Goal: Information Seeking & Learning: Learn about a topic

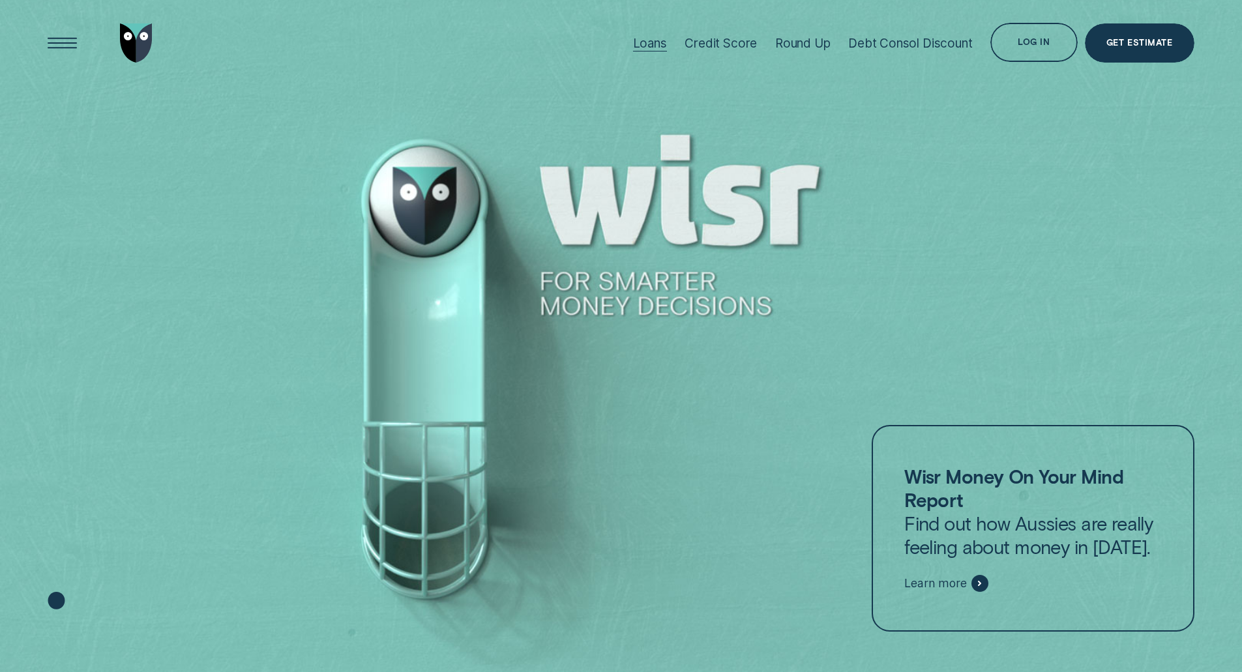
click at [657, 42] on div "Loans" at bounding box center [650, 43] width 34 height 15
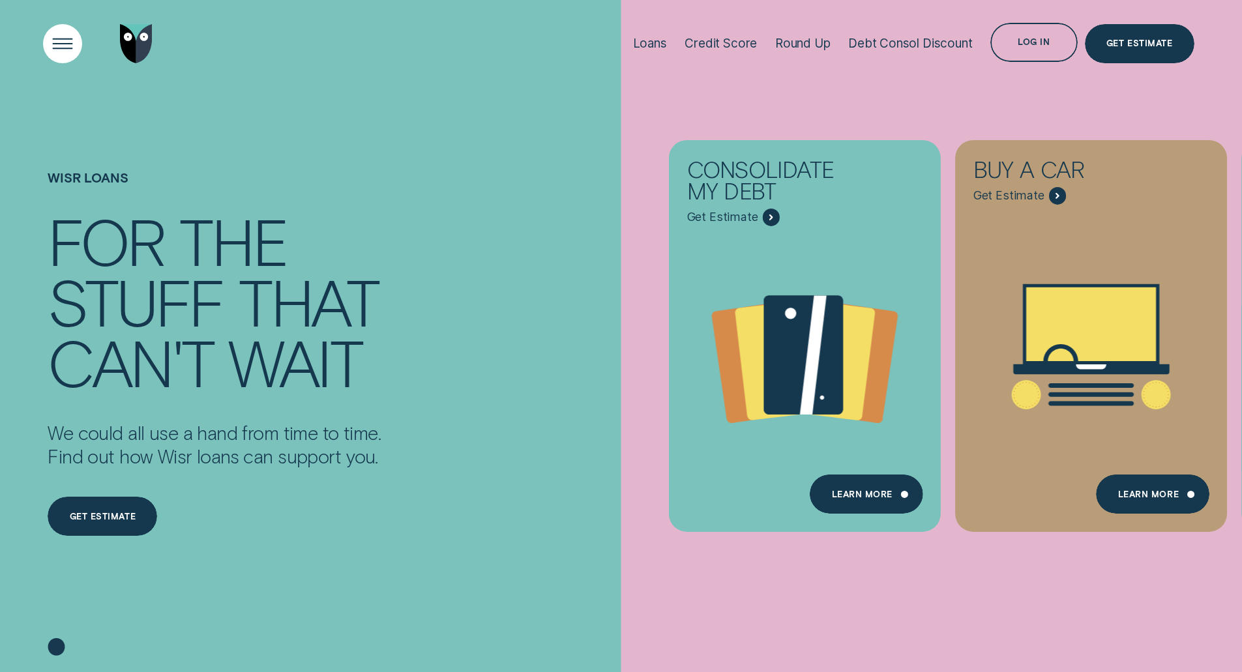
click at [65, 48] on div "Open Menu" at bounding box center [62, 43] width 55 height 55
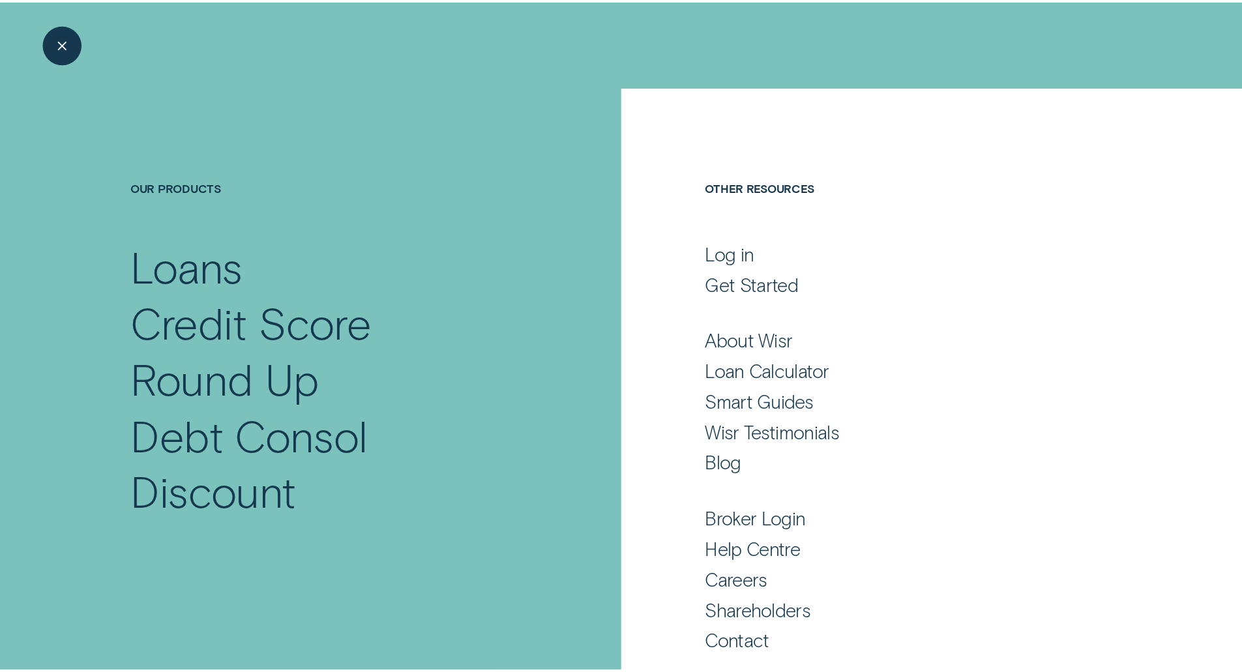
scroll to position [8, 0]
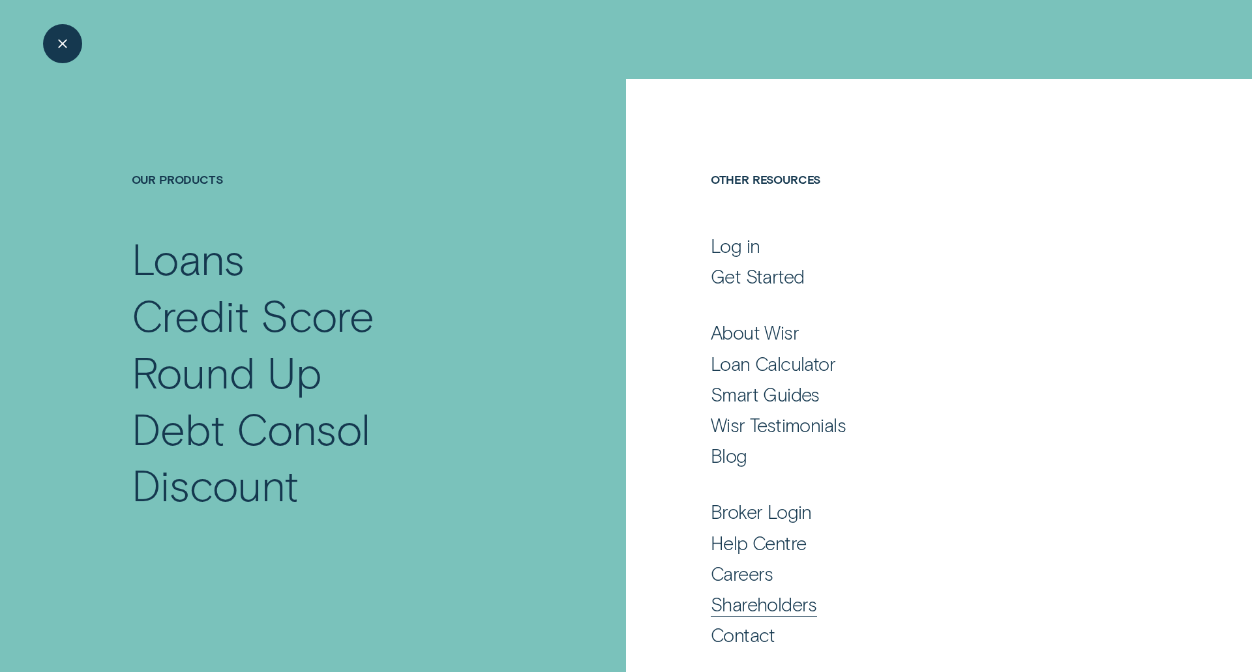
click at [771, 608] on div "Shareholders" at bounding box center [764, 604] width 106 height 23
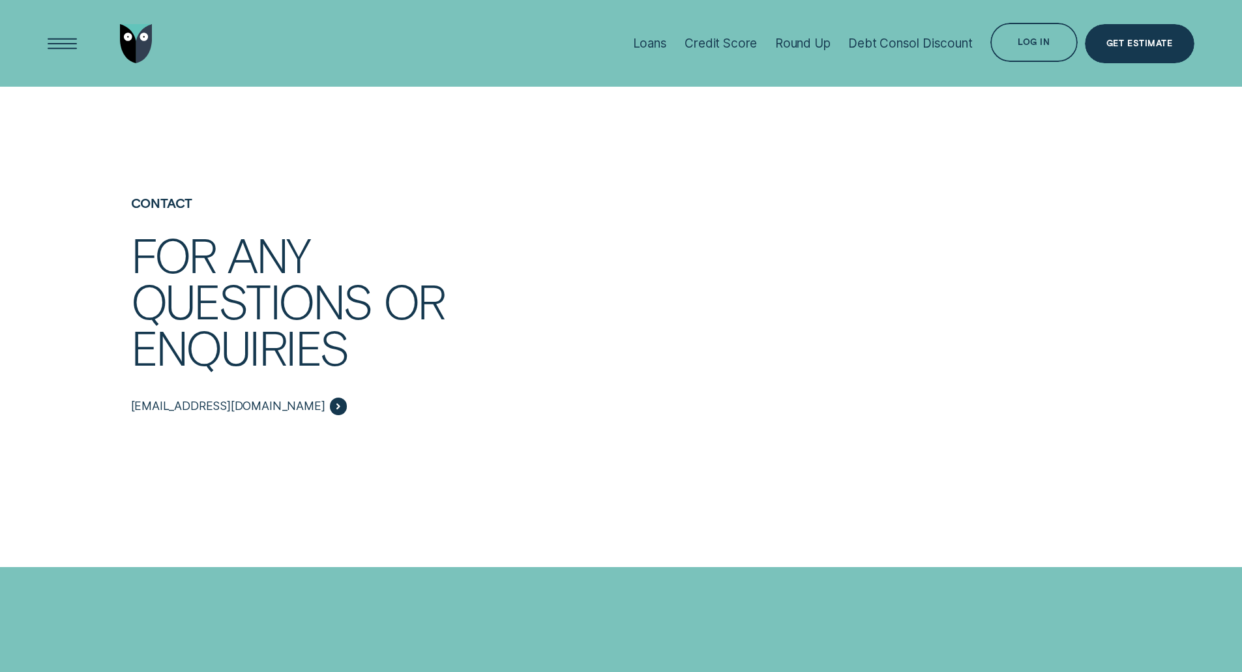
scroll to position [2738, 0]
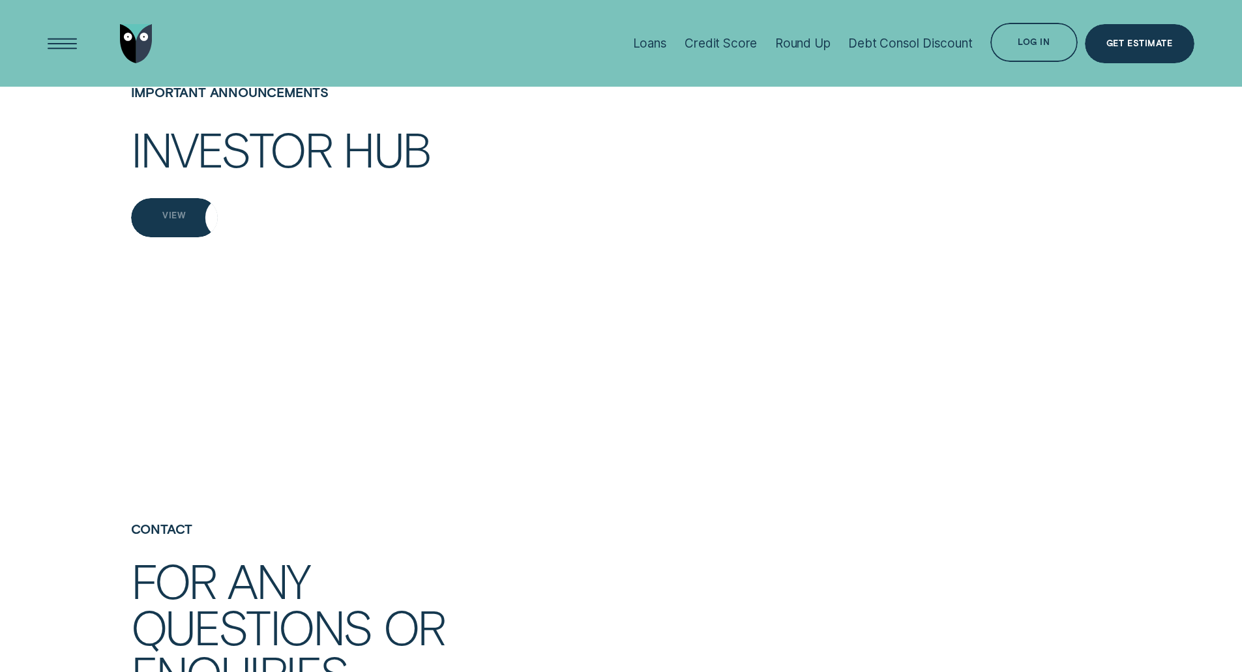
click at [185, 237] on div "View" at bounding box center [174, 217] width 87 height 39
click at [184, 222] on div "View" at bounding box center [173, 218] width 23 height 8
